Goal: Transaction & Acquisition: Subscribe to service/newsletter

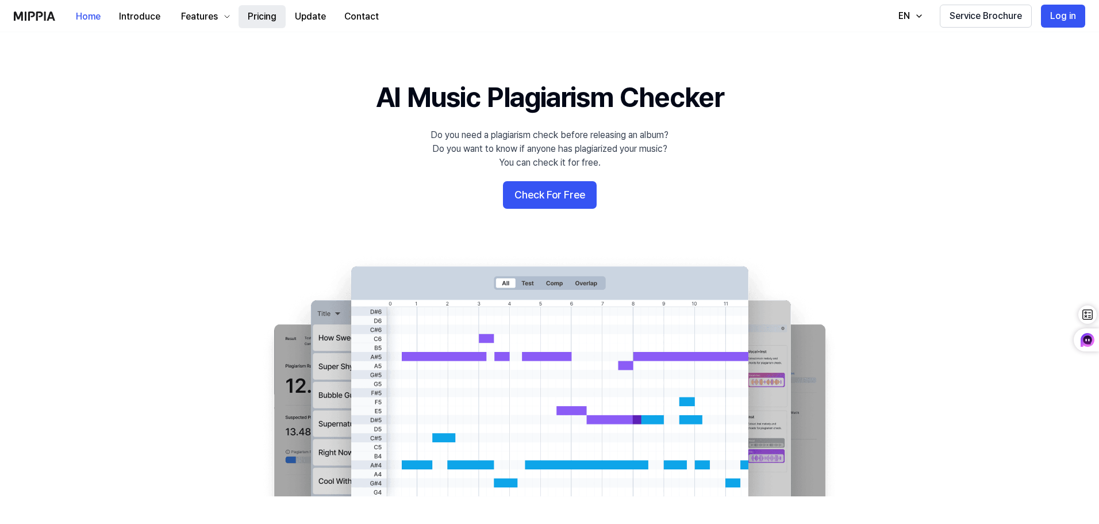
click at [266, 20] on button "Pricing" at bounding box center [262, 16] width 47 height 23
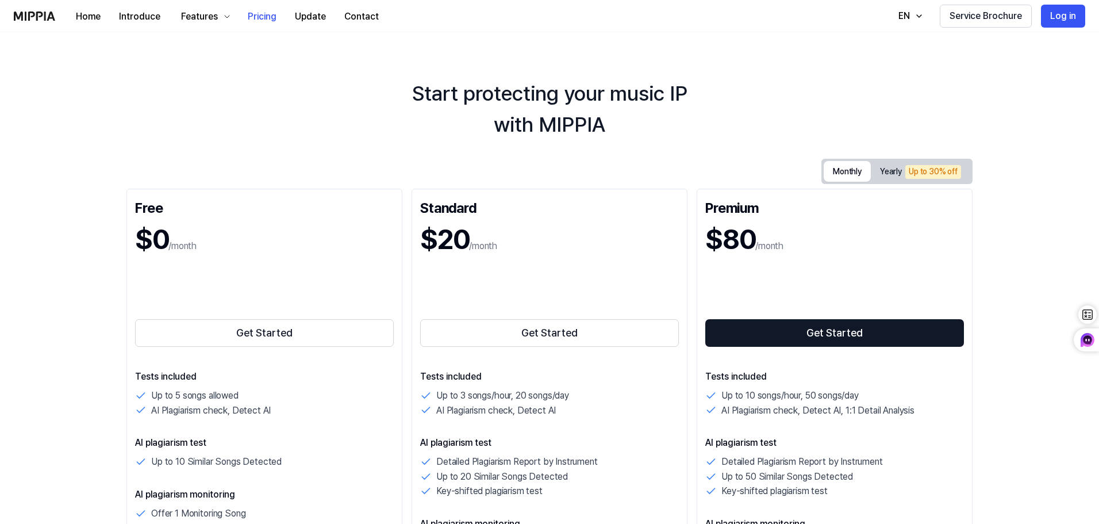
click at [843, 173] on button "Monthly" at bounding box center [847, 171] width 47 height 21
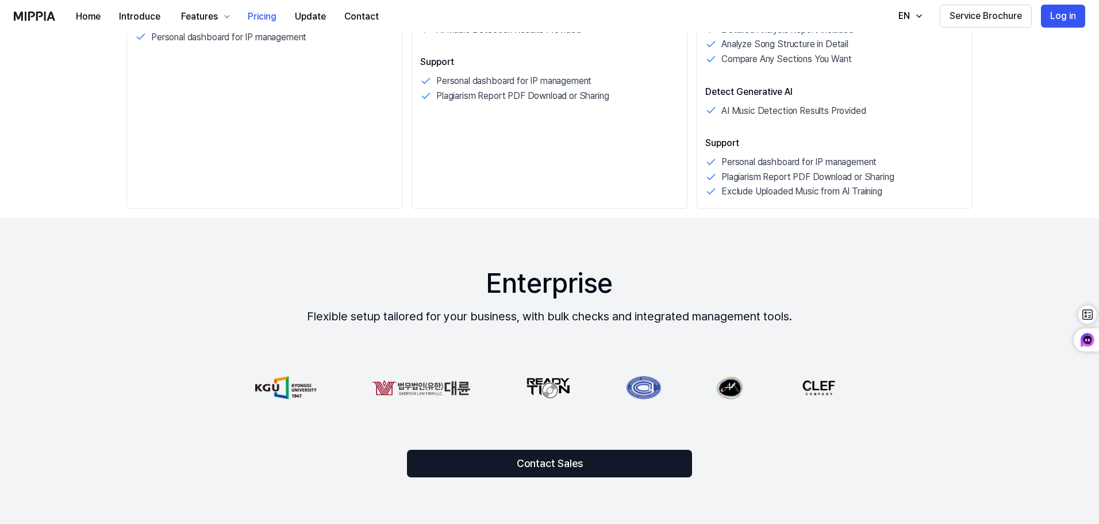
scroll to position [575, 0]
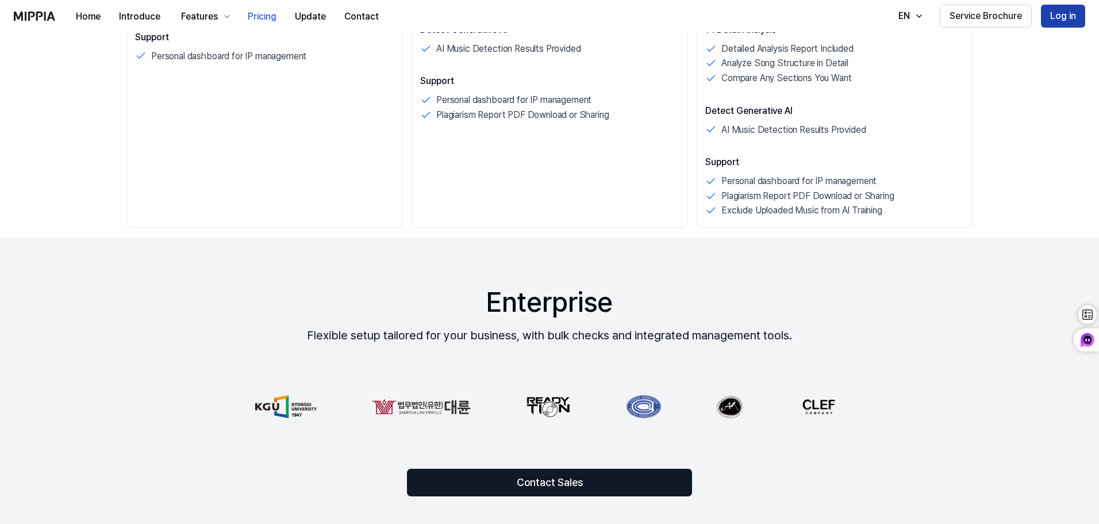
click at [1055, 20] on button "Log in" at bounding box center [1063, 16] width 44 height 23
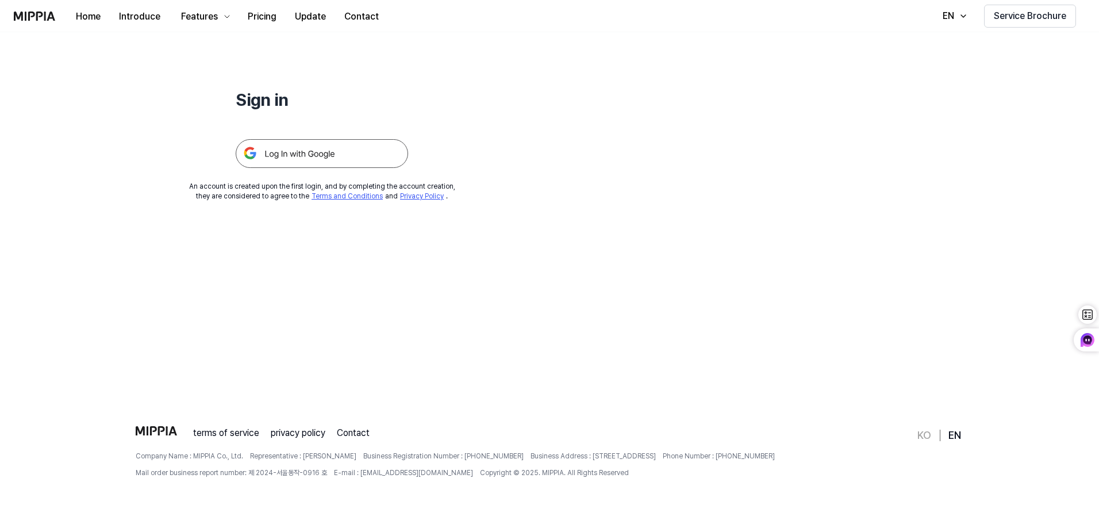
scroll to position [0, 0]
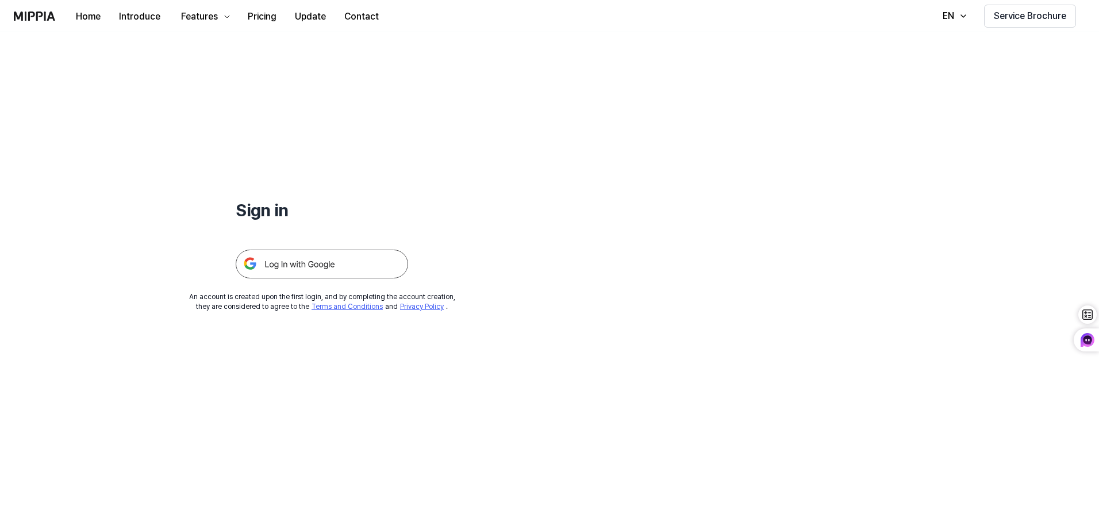
click at [335, 259] on img at bounding box center [322, 263] width 172 height 29
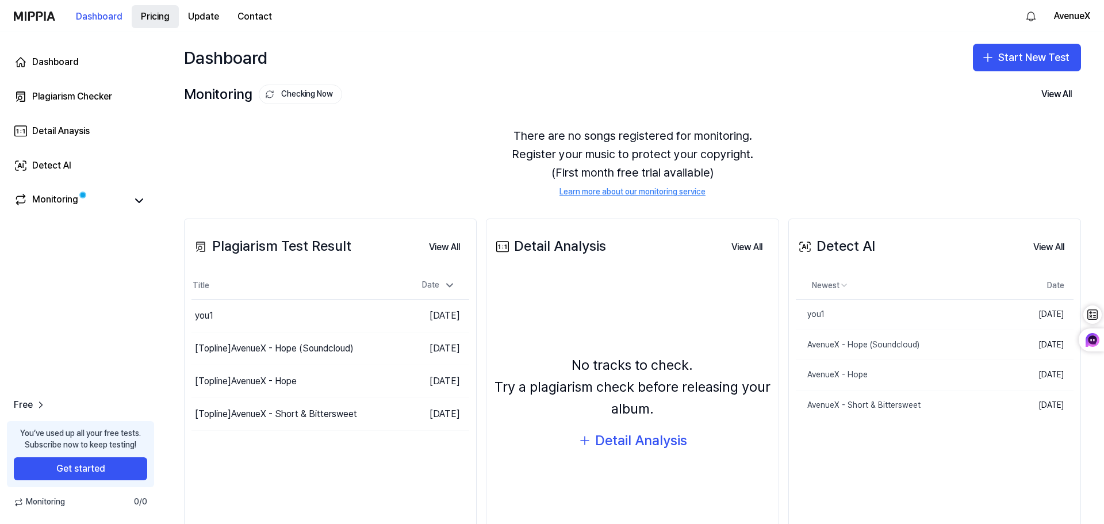
click at [156, 16] on button "Pricing" at bounding box center [155, 16] width 47 height 23
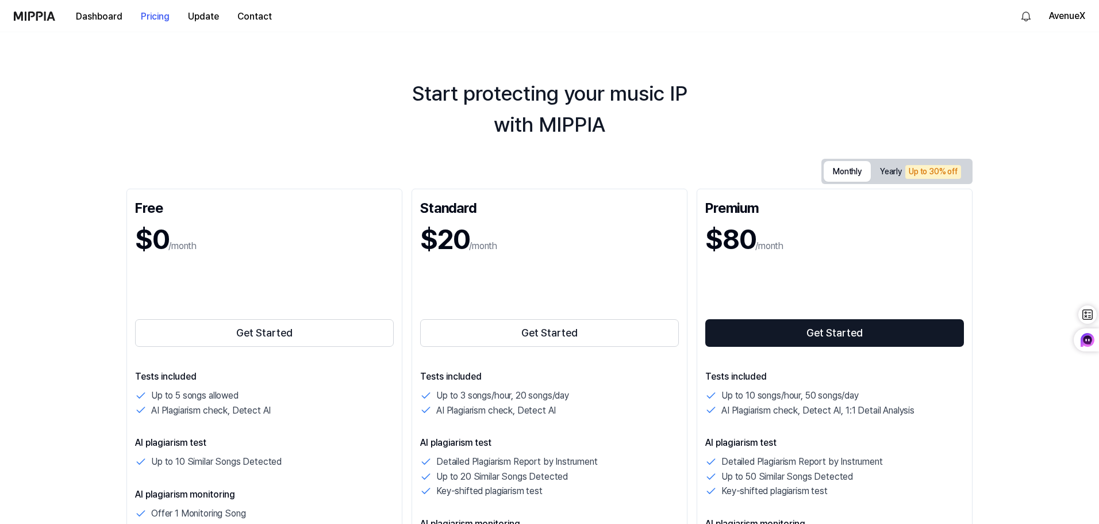
click at [847, 169] on button "Monthly" at bounding box center [847, 171] width 47 height 21
click at [559, 328] on button "Get Started" at bounding box center [549, 333] width 259 height 28
